Goal: Information Seeking & Learning: Learn about a topic

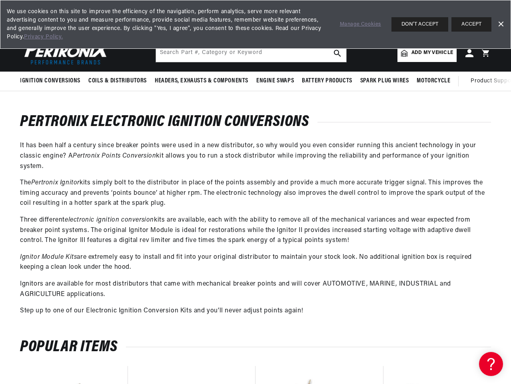
click at [255, 192] on p "The Pertronix Ignitor kits simply bolt to the distributor in place of the point…" at bounding box center [255, 193] width 471 height 31
click at [52, 81] on span "Ignition Conversions" at bounding box center [50, 81] width 60 height 8
click at [117, 81] on span "Coils & Distributors" at bounding box center [117, 81] width 58 height 8
click at [201, 81] on span "Headers, Exhausts & Components" at bounding box center [202, 81] width 94 height 8
